Goal: Transaction & Acquisition: Download file/media

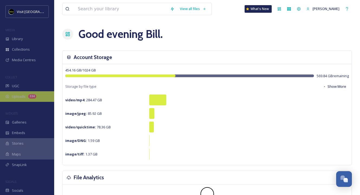
click at [21, 98] on span "Uploads" at bounding box center [19, 96] width 14 height 5
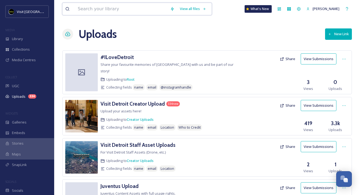
click at [93, 10] on input at bounding box center [121, 9] width 92 height 12
type input "spirit of [GEOGRAPHIC_DATA]"
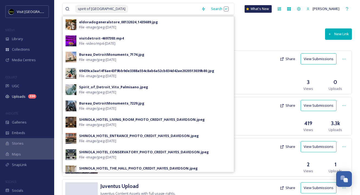
click at [238, 39] on div "Uploads New Link" at bounding box center [207, 34] width 290 height 16
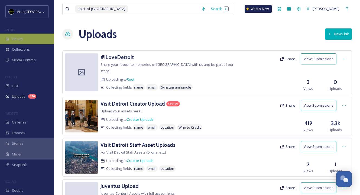
click at [23, 41] on span "Library" at bounding box center [17, 38] width 11 height 5
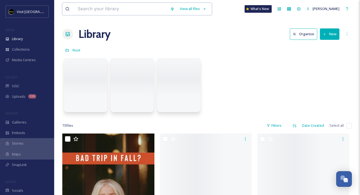
click at [103, 9] on input at bounding box center [121, 9] width 92 height 12
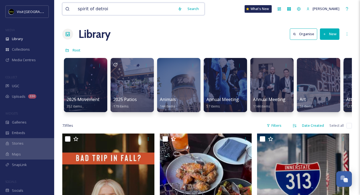
type input "spirit of [GEOGRAPHIC_DATA]"
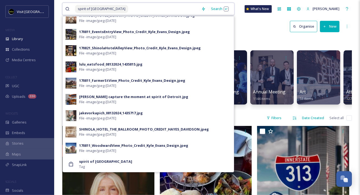
scroll to position [9, 0]
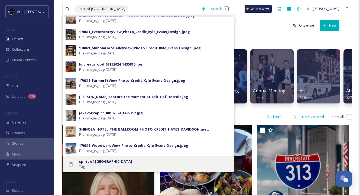
click at [91, 162] on strong "spirit of [GEOGRAPHIC_DATA]" at bounding box center [105, 161] width 53 height 5
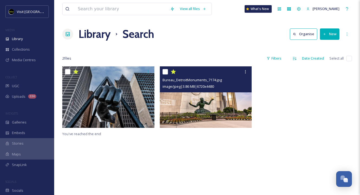
click at [188, 106] on img at bounding box center [206, 97] width 92 height 62
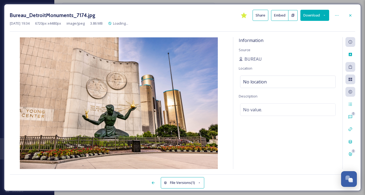
click at [314, 16] on button "Download" at bounding box center [314, 15] width 29 height 11
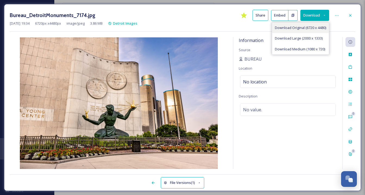
click at [309, 29] on span "Download Original (6720 x 4480)" at bounding box center [299, 27] width 51 height 5
